Goal: Information Seeking & Learning: Check status

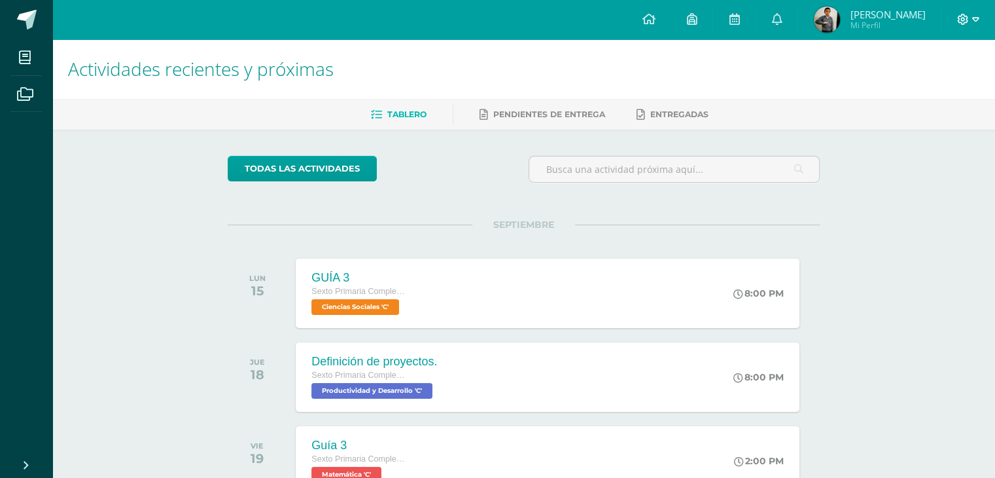
click at [963, 18] on icon at bounding box center [963, 20] width 12 height 12
click at [385, 302] on span "Ciencias Sociales 'C'" at bounding box center [354, 307] width 88 height 16
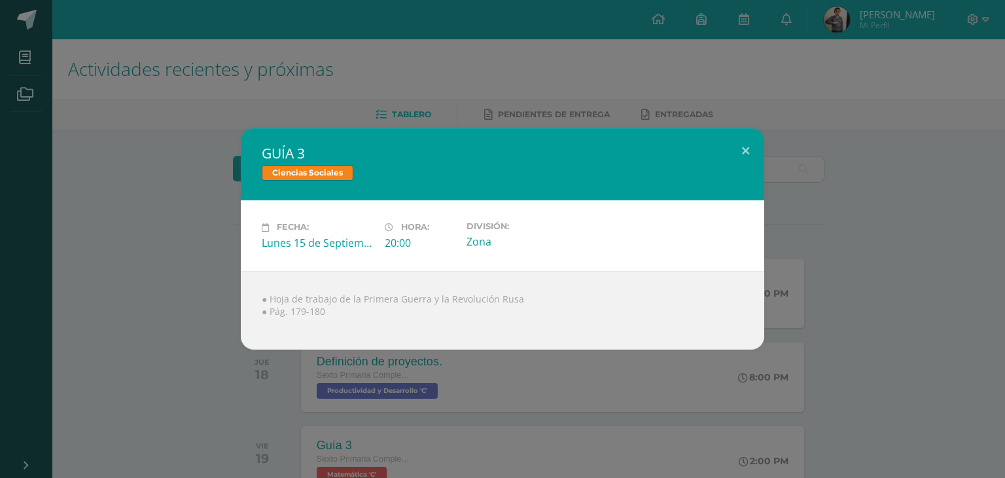
click at [489, 330] on div "● Hoja de trabajo de la Primera Guerra y la Revolución Rusa ● Pág. 179-180" at bounding box center [503, 310] width 524 height 79
click at [745, 149] on button at bounding box center [745, 150] width 37 height 44
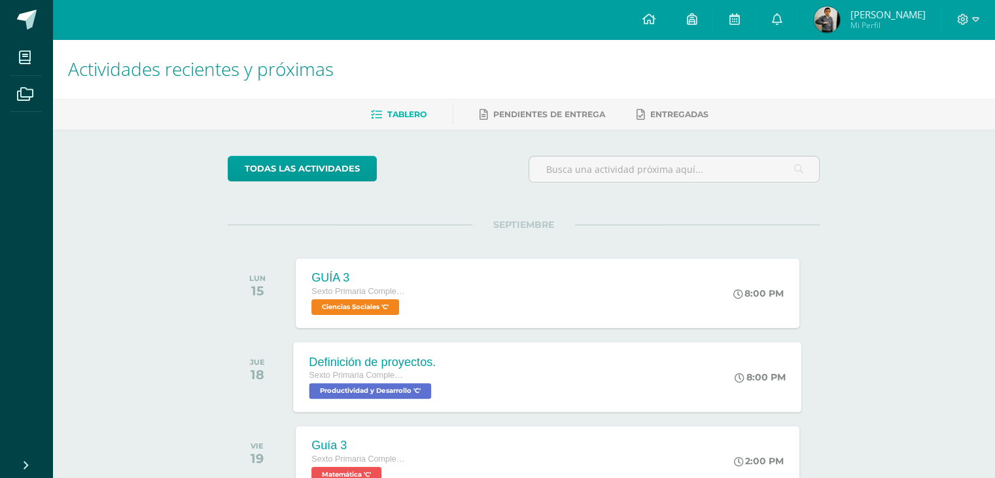
click at [410, 391] on span "Productividad y Desarrollo 'C'" at bounding box center [371, 391] width 122 height 16
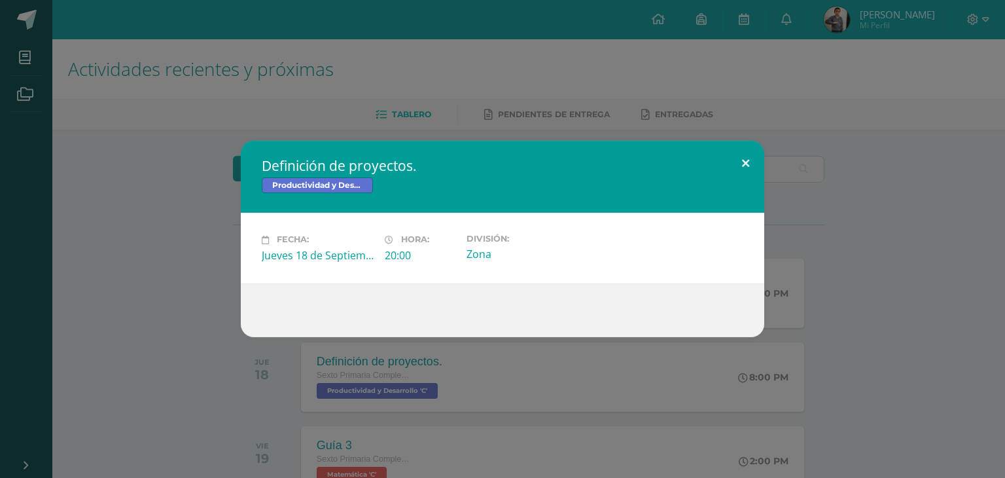
click at [741, 158] on button at bounding box center [745, 163] width 37 height 44
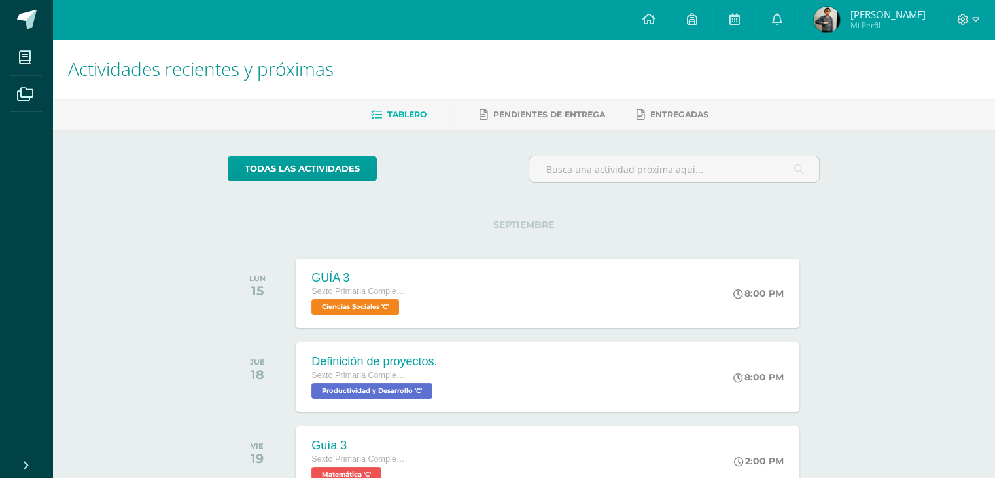
scroll to position [117, 0]
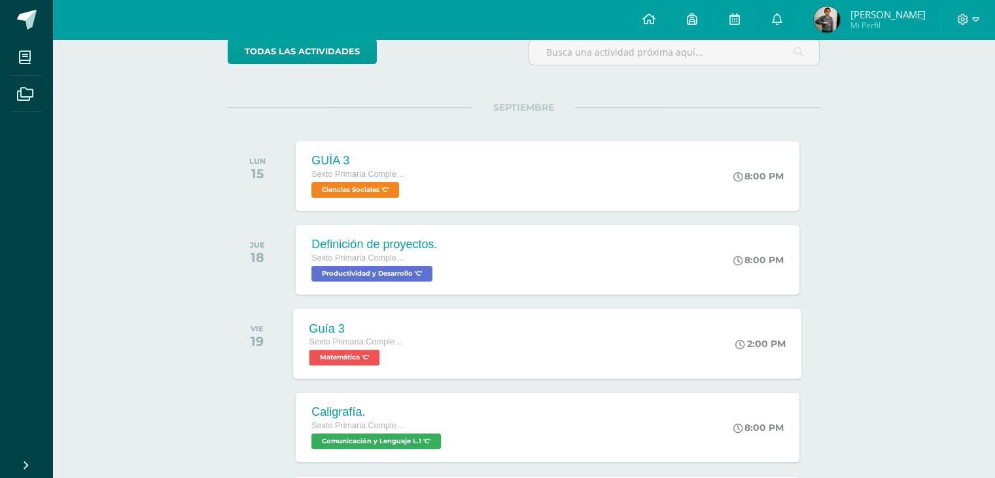
click at [346, 357] on span "Matemática 'C'" at bounding box center [345, 357] width 71 height 16
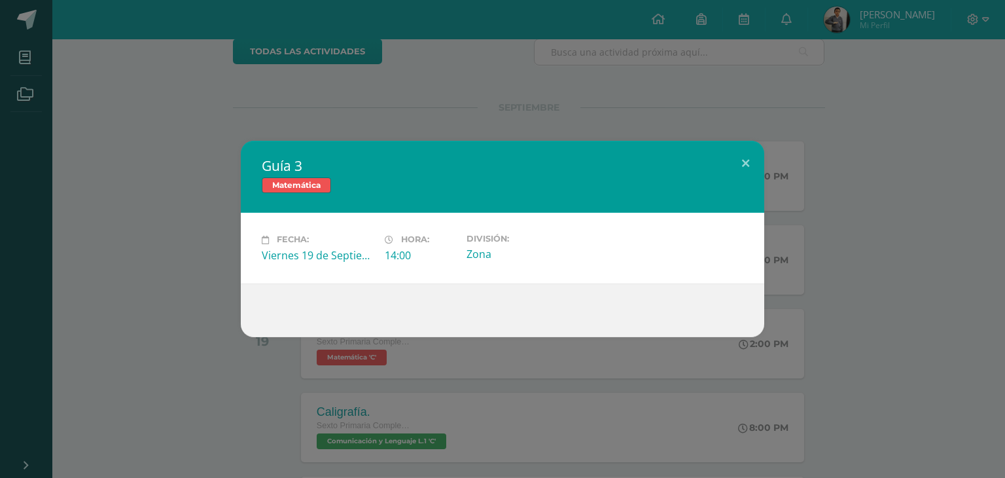
click at [318, 257] on div "Viernes 19 de Septiembre" at bounding box center [318, 255] width 113 height 14
click at [308, 187] on span "Matemática" at bounding box center [296, 185] width 69 height 16
click at [759, 166] on button at bounding box center [745, 163] width 37 height 44
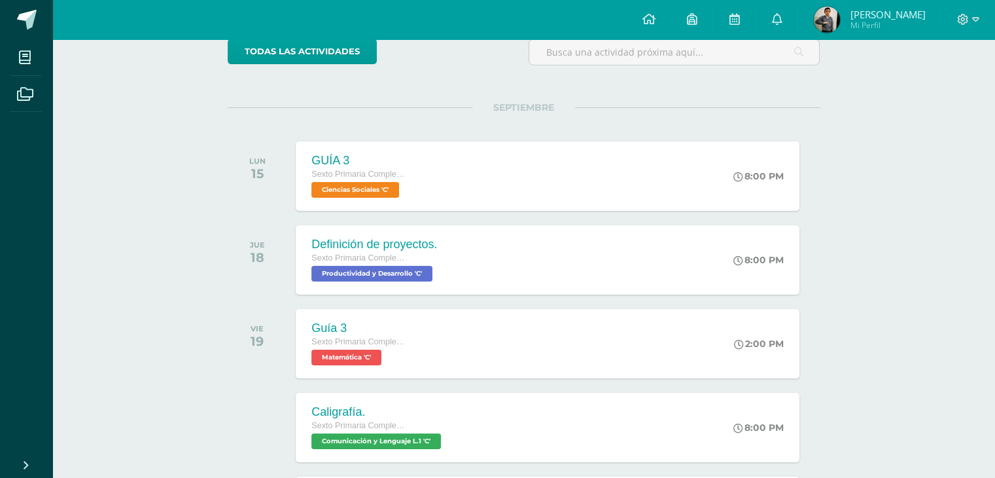
click at [840, 16] on img at bounding box center [827, 20] width 26 height 26
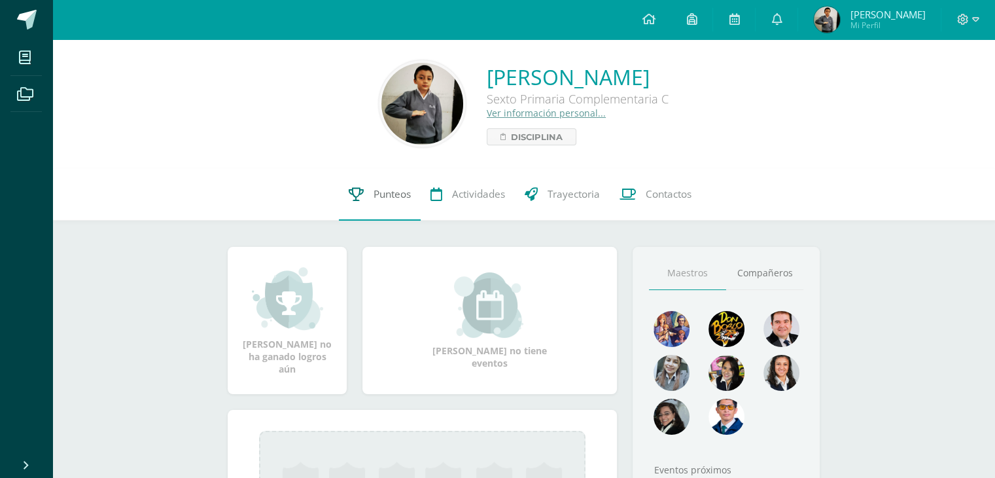
click at [402, 201] on span "Punteos" at bounding box center [392, 194] width 37 height 14
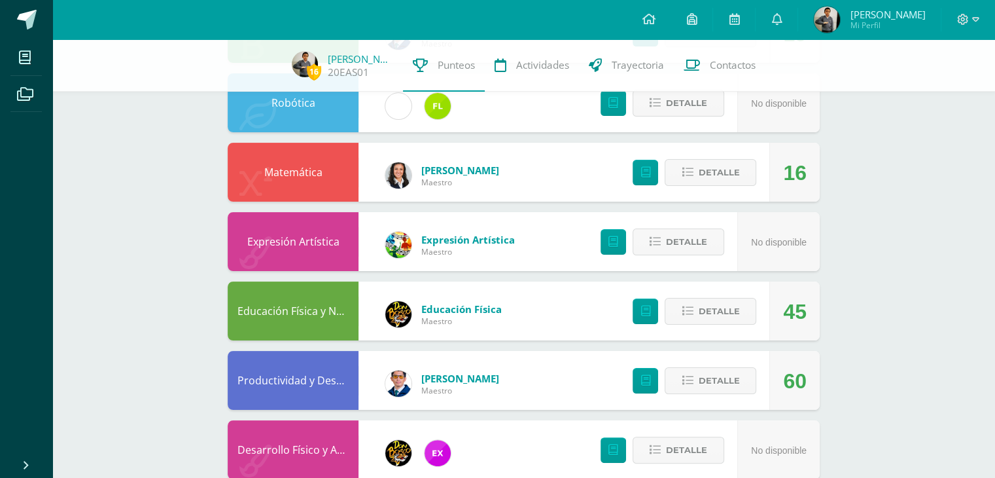
scroll to position [204, 0]
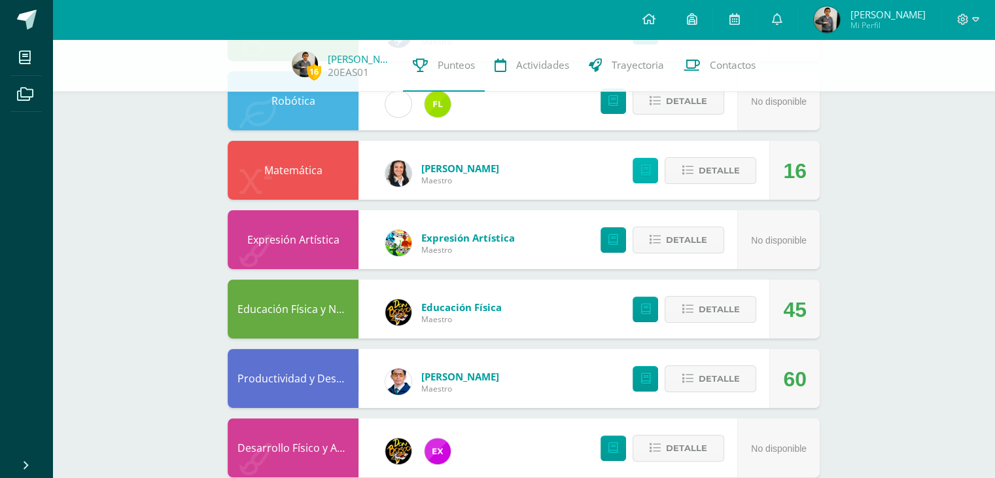
click at [649, 168] on icon at bounding box center [646, 170] width 10 height 11
click at [715, 175] on span "Detalle" at bounding box center [718, 170] width 41 height 24
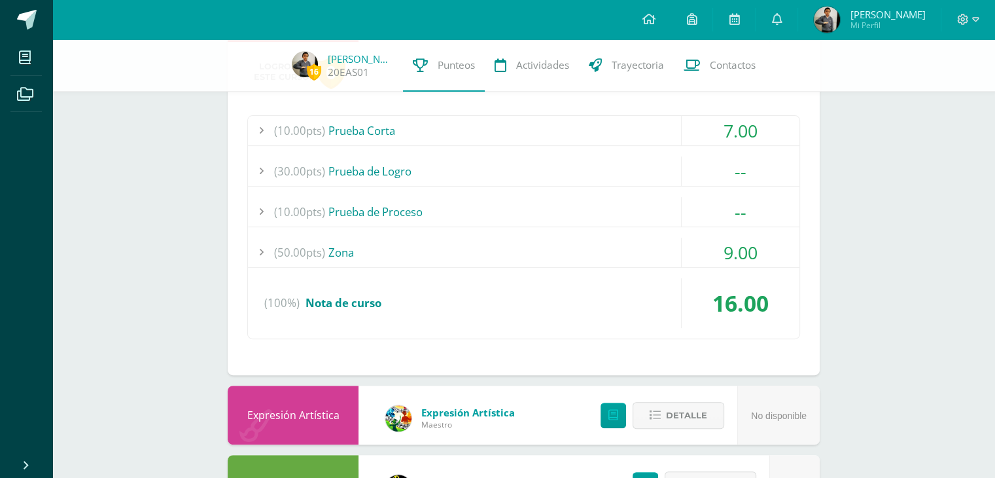
scroll to position [363, 0]
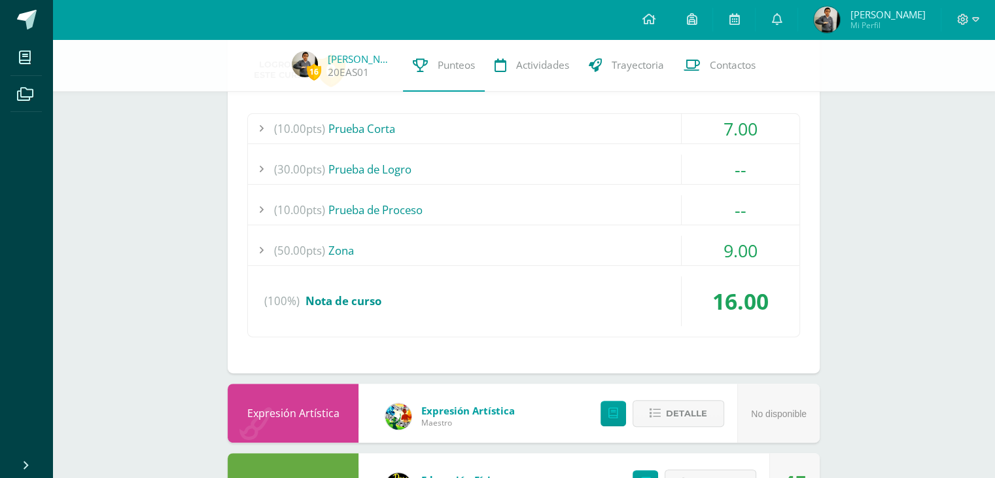
click at [263, 251] on div at bounding box center [261, 250] width 26 height 29
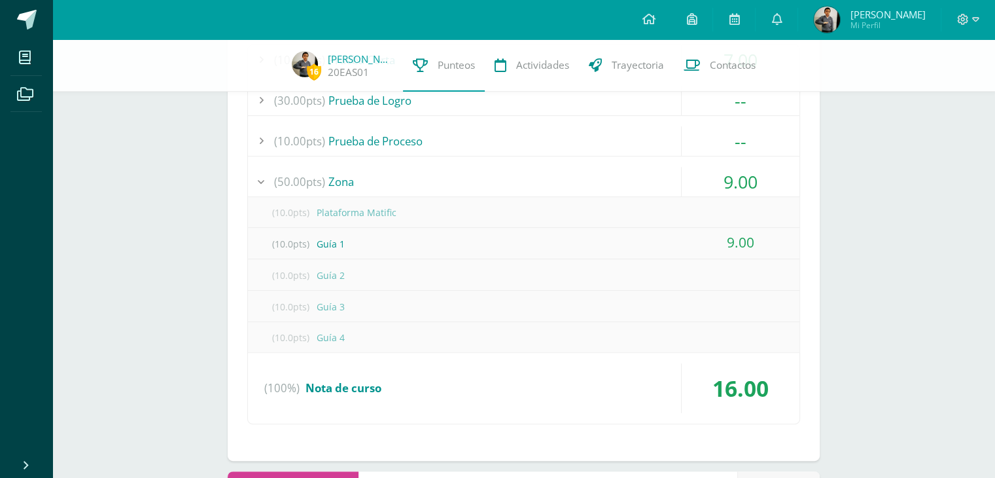
scroll to position [433, 0]
click at [331, 275] on div "(10.0pts) Guía 2" at bounding box center [524, 273] width 552 height 29
click at [739, 19] on icon at bounding box center [734, 19] width 10 height 12
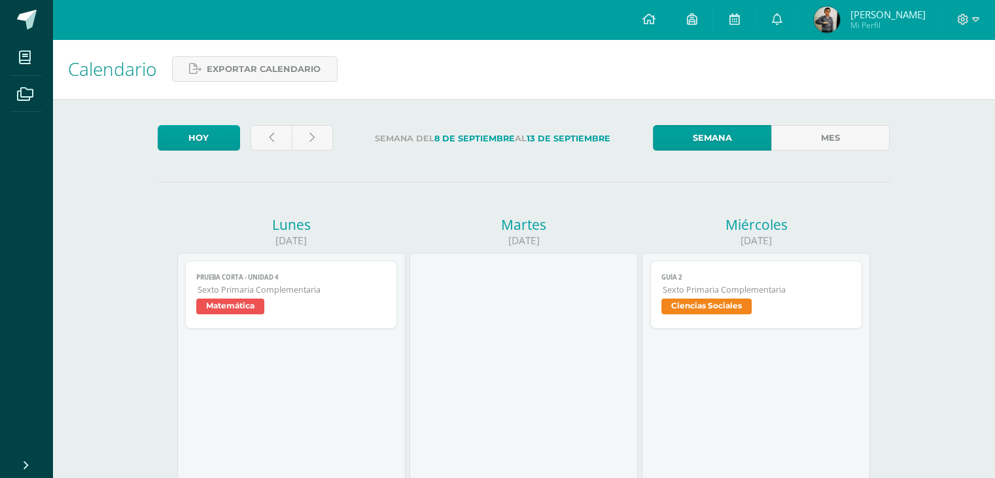
click at [702, 312] on span "Ciencias Sociales" at bounding box center [707, 306] width 90 height 16
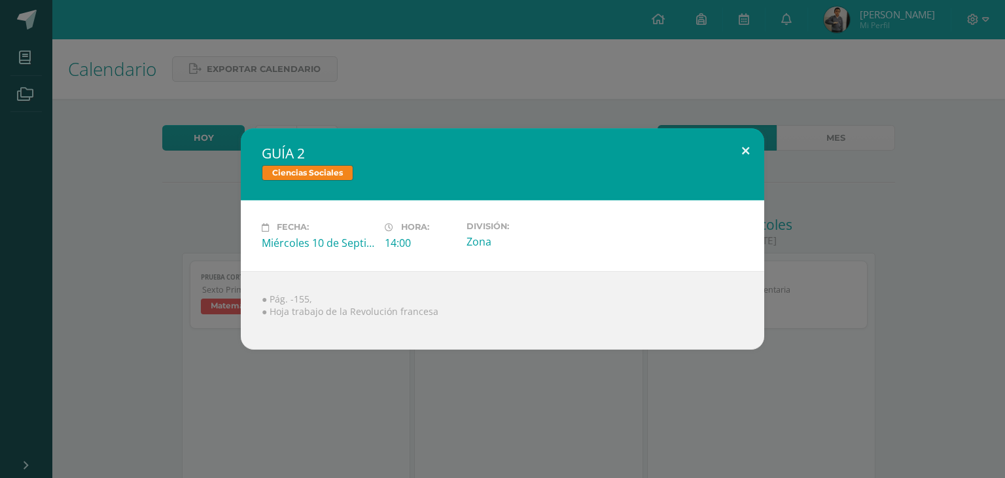
click at [746, 153] on button at bounding box center [745, 150] width 37 height 44
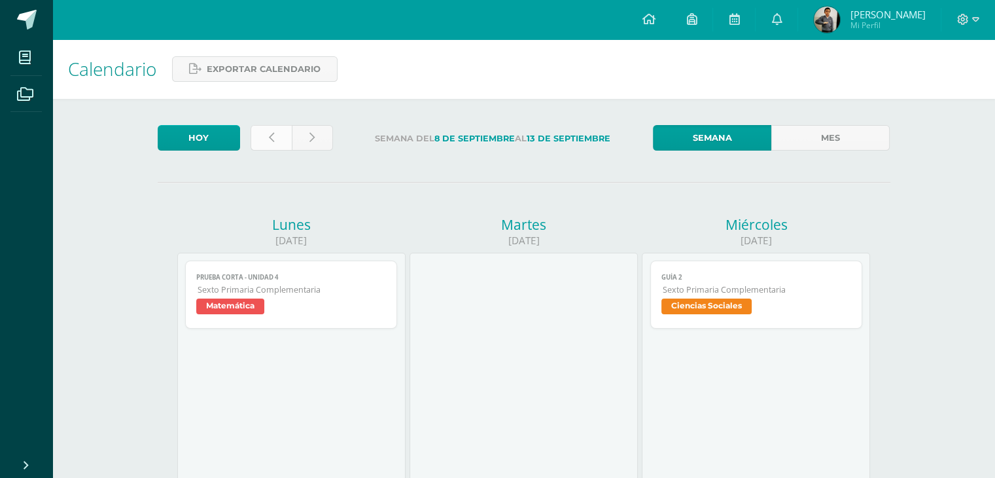
click at [267, 141] on link at bounding box center [271, 138] width 41 height 26
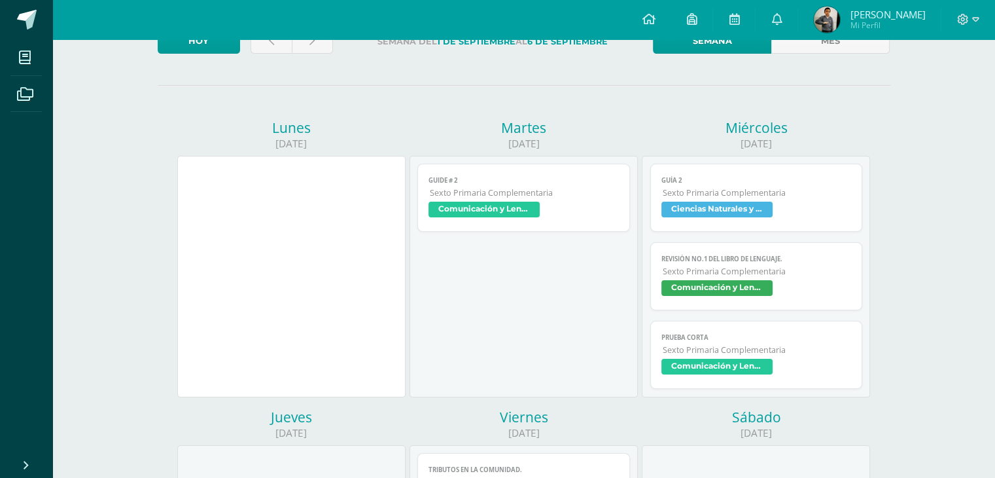
scroll to position [97, 0]
click at [491, 205] on span "Comunicación y Lenguaje L.3 (Inglés y Laboratorio)" at bounding box center [484, 210] width 111 height 16
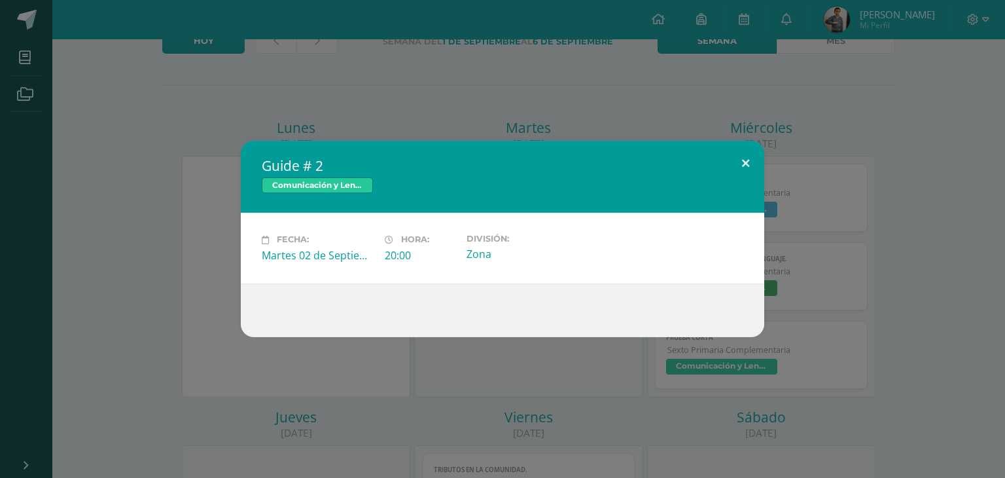
click at [747, 159] on button at bounding box center [745, 163] width 37 height 44
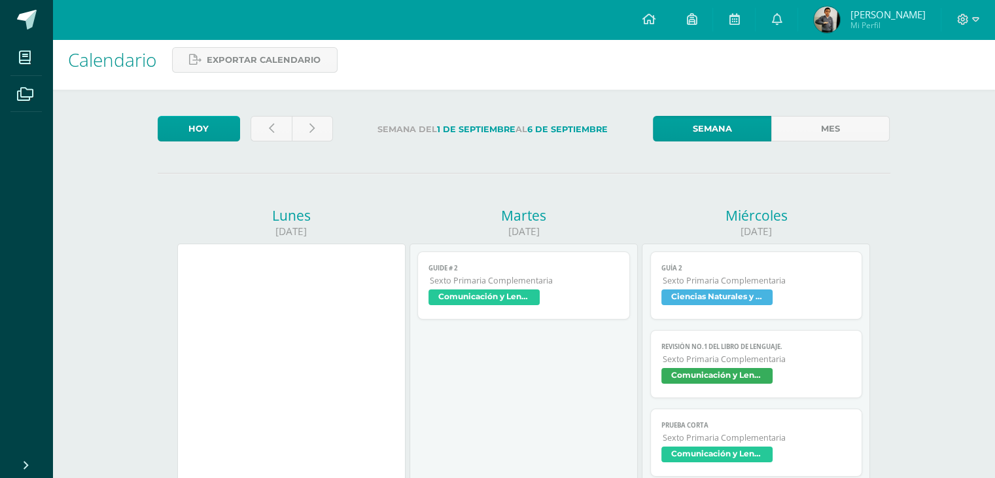
scroll to position [0, 0]
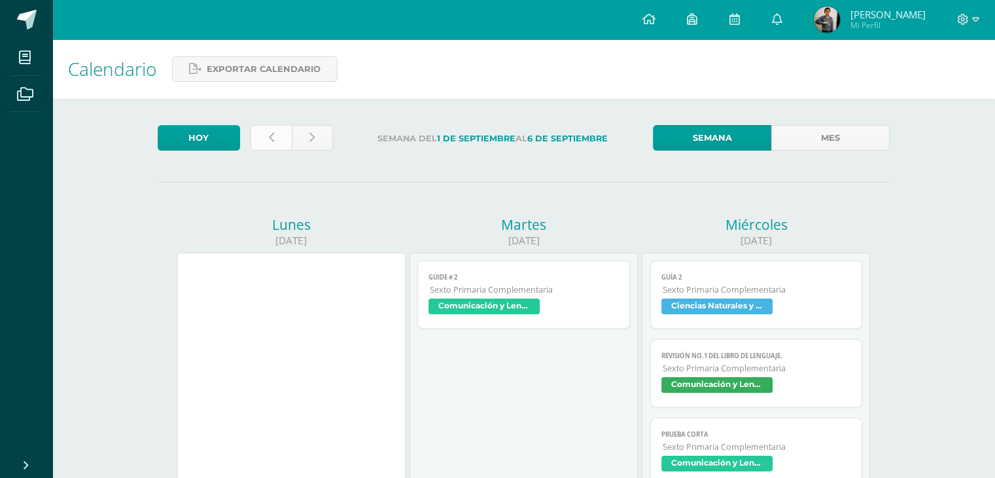
click at [277, 143] on link at bounding box center [271, 138] width 41 height 26
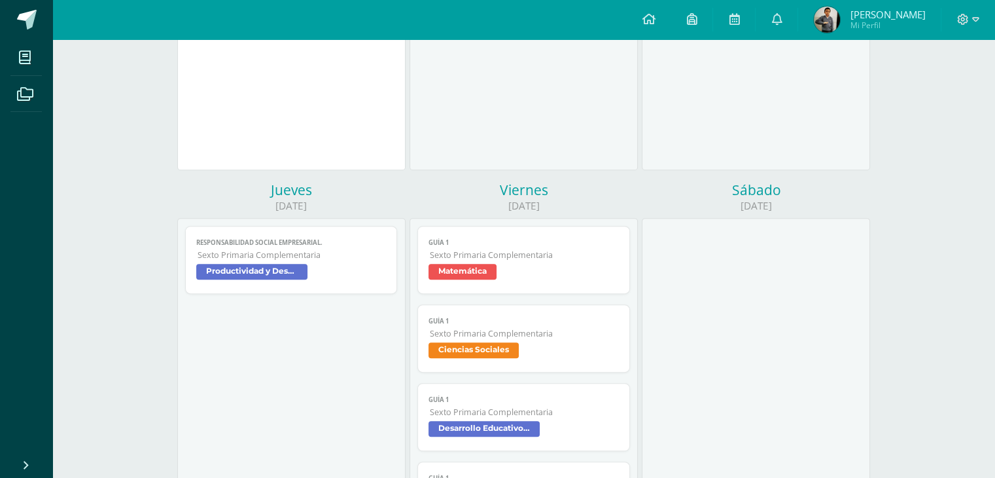
scroll to position [495, 0]
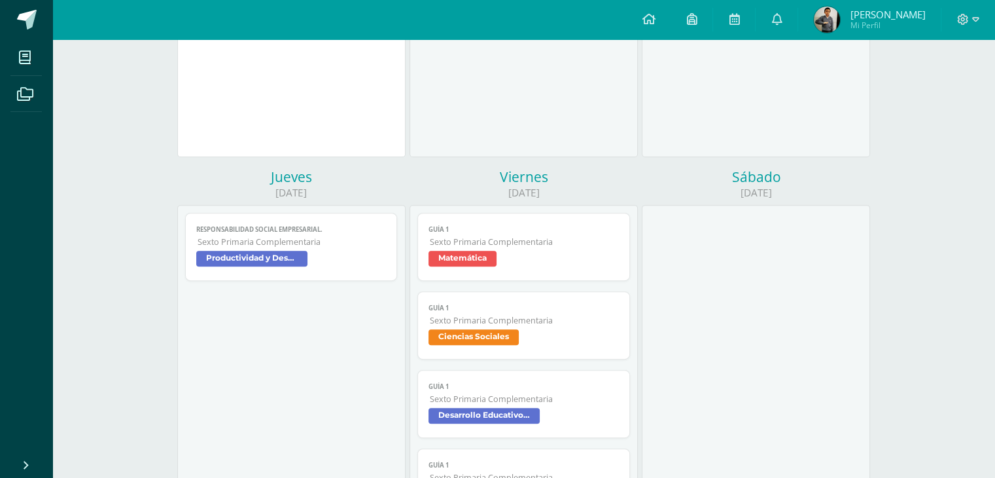
click at [448, 260] on span "Matemática" at bounding box center [463, 259] width 68 height 16
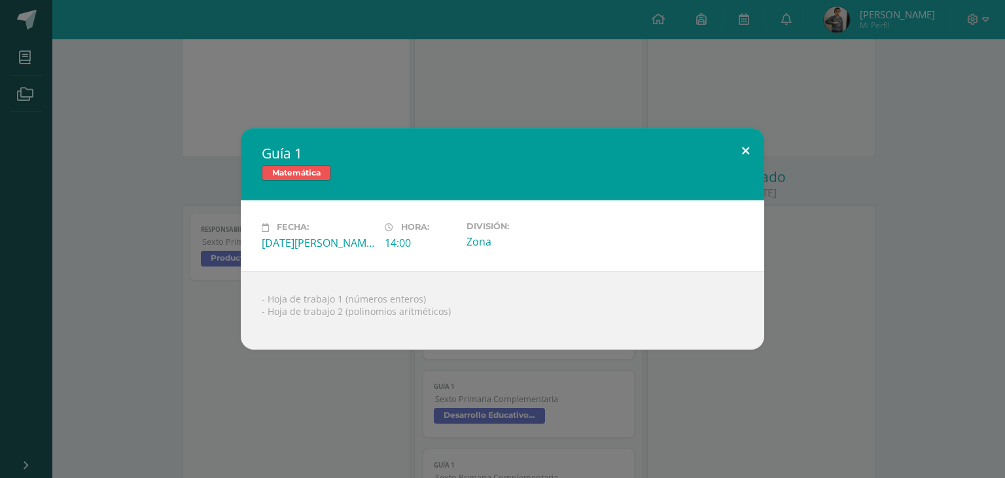
click at [747, 156] on button at bounding box center [745, 150] width 37 height 44
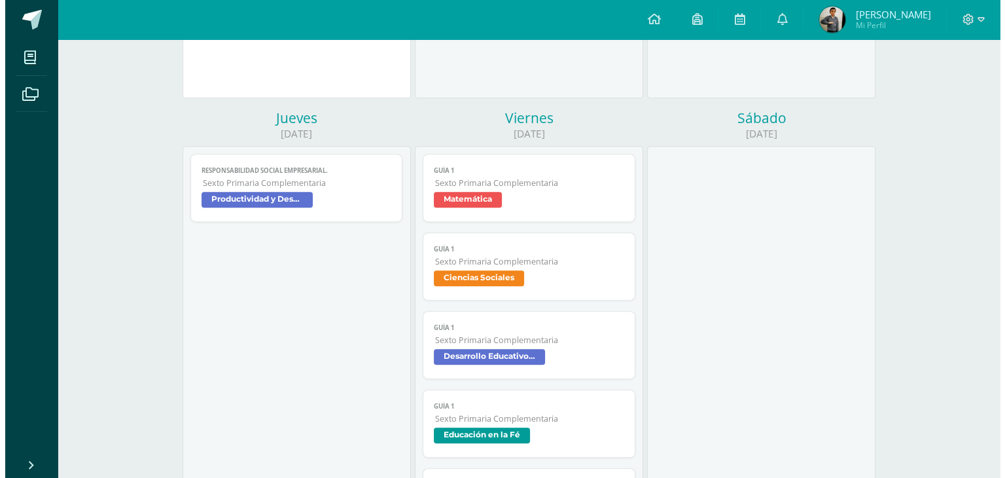
scroll to position [552, 0]
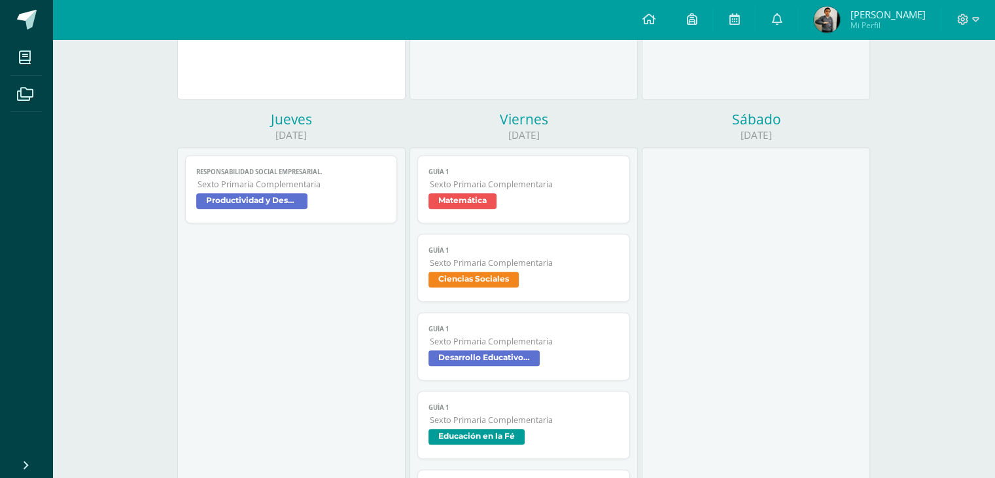
click at [475, 286] on span "Ciencias Sociales" at bounding box center [474, 280] width 90 height 16
